Goal: Information Seeking & Learning: Learn about a topic

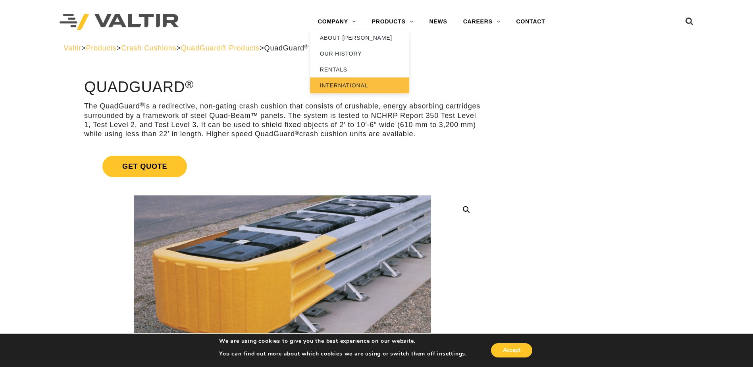
click at [336, 79] on link "INTERNATIONAL" at bounding box center [359, 85] width 99 height 16
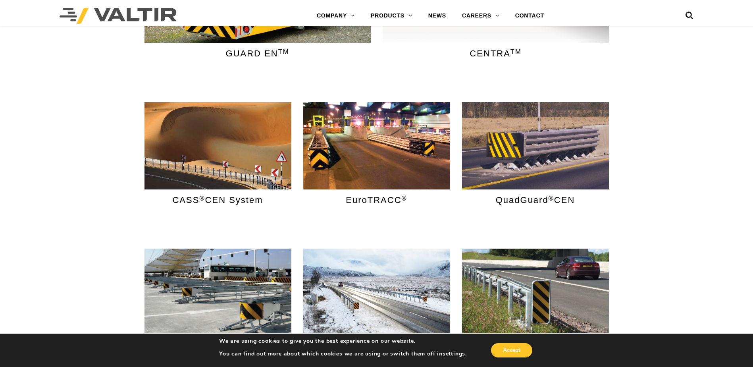
scroll to position [318, 0]
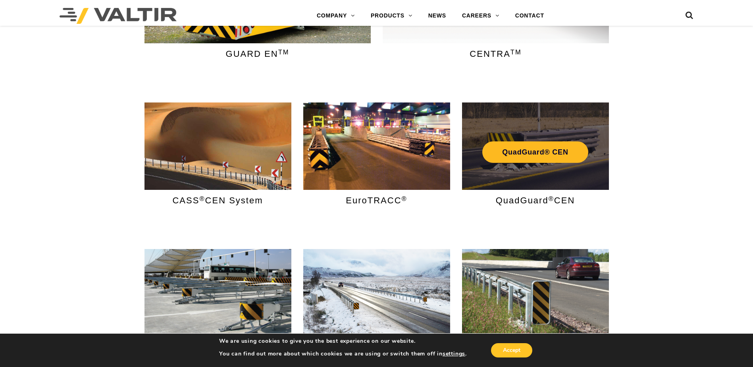
click at [538, 150] on div "QuadGuard® CEN" at bounding box center [535, 151] width 135 height 29
click at [538, 150] on link "QuadGuard® CEN" at bounding box center [535, 151] width 106 height 21
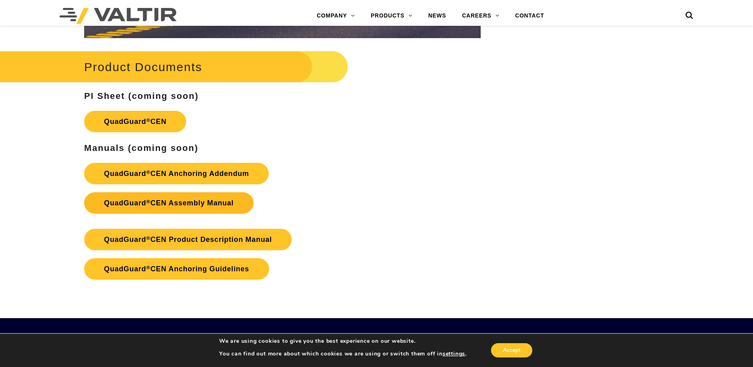
scroll to position [1310, 0]
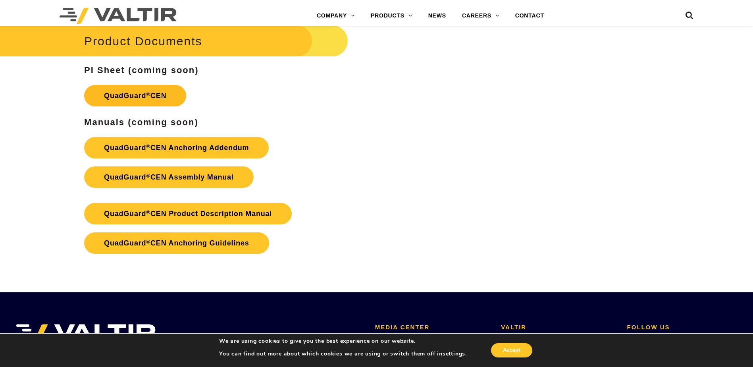
click at [145, 96] on link "QuadGuard ® CEN" at bounding box center [135, 95] width 102 height 21
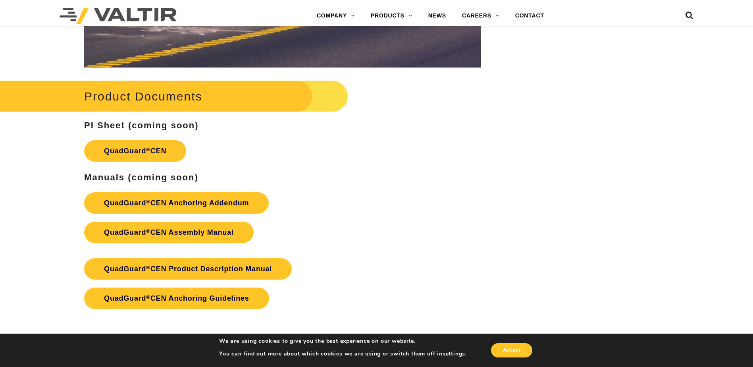
scroll to position [1274, 0]
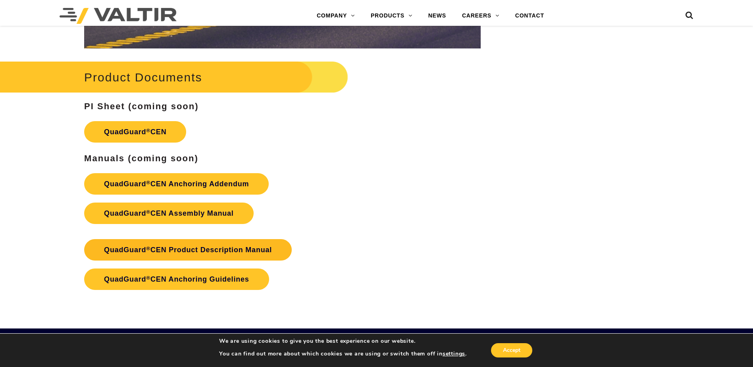
click at [206, 254] on link "QuadGuard ® CEN Product Description Manual" at bounding box center [188, 249] width 208 height 21
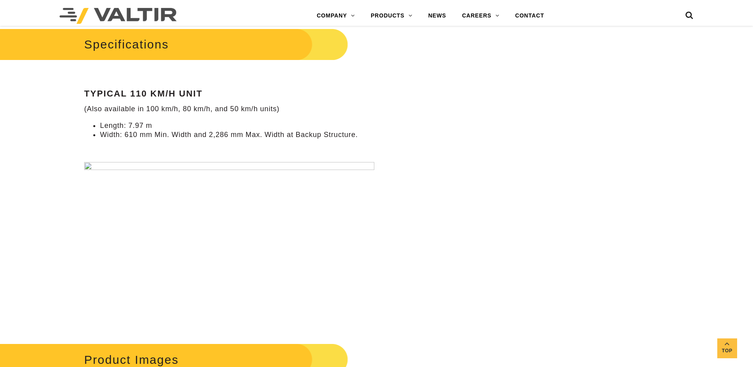
scroll to position [563, 0]
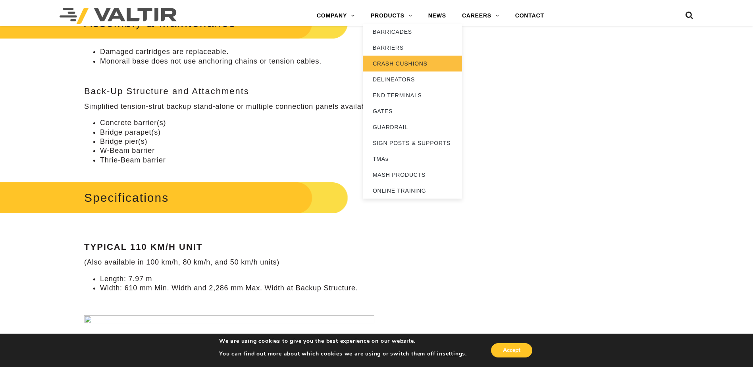
click at [407, 60] on link "CRASH CUSHIONS" at bounding box center [412, 64] width 99 height 16
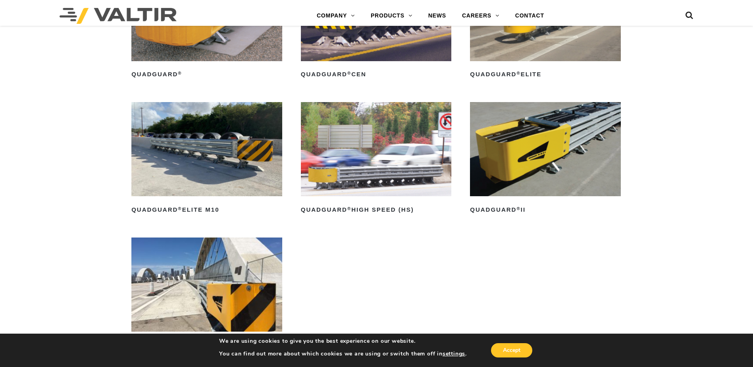
scroll to position [675, 0]
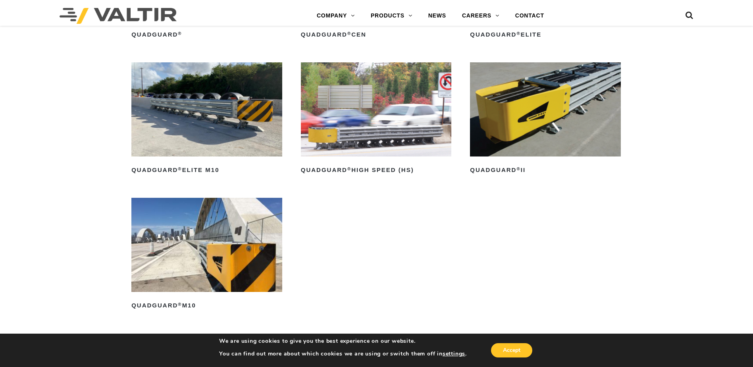
click at [367, 130] on img at bounding box center [376, 109] width 151 height 94
